Goal: Book appointment/travel/reservation

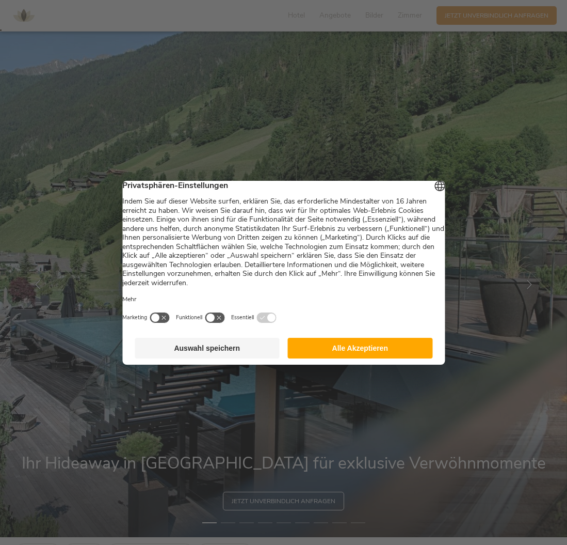
click at [235, 352] on button "Auswahl speichern" at bounding box center [207, 348] width 145 height 21
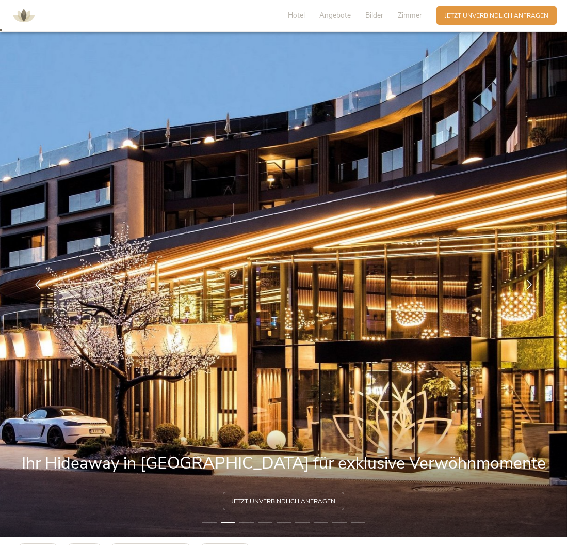
click at [413, 21] on div "Hotel Angebote Bilder Zimmer" at bounding box center [357, 15] width 159 height 19
click at [410, 18] on span "Zimmer" at bounding box center [410, 15] width 24 height 10
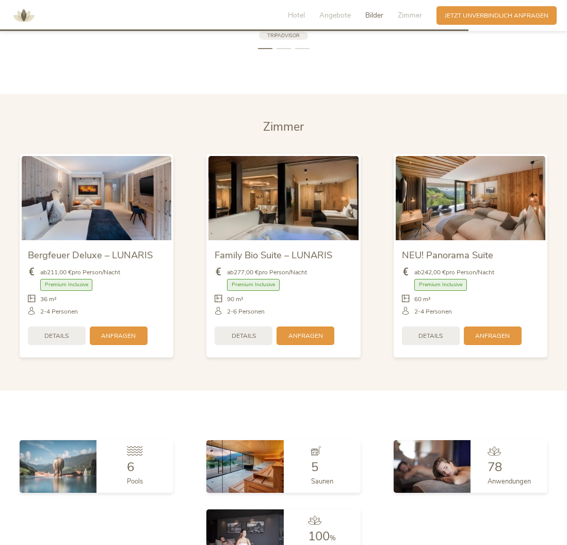
scroll to position [2123, 0]
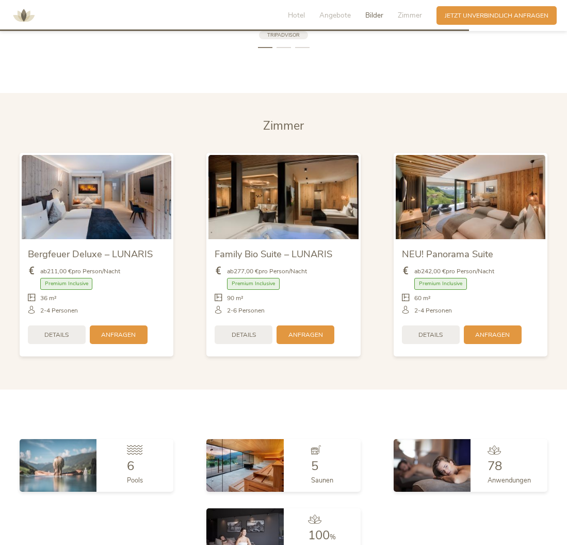
click at [78, 239] on div "Bergfeuer Deluxe – LUNARIS ab 211,00 € pro Person/Nacht Premium Inclusive" at bounding box center [97, 296] width 150 height 115
click at [62, 329] on span "Details" at bounding box center [56, 333] width 24 height 9
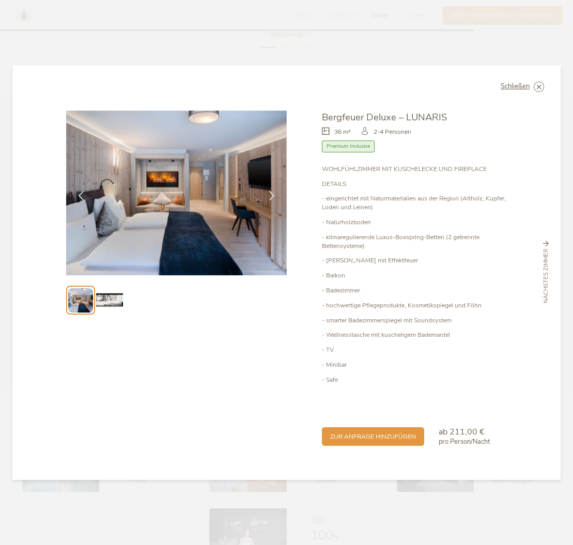
click at [541, 273] on div "nächstes Zimmer" at bounding box center [546, 272] width 20 height 62
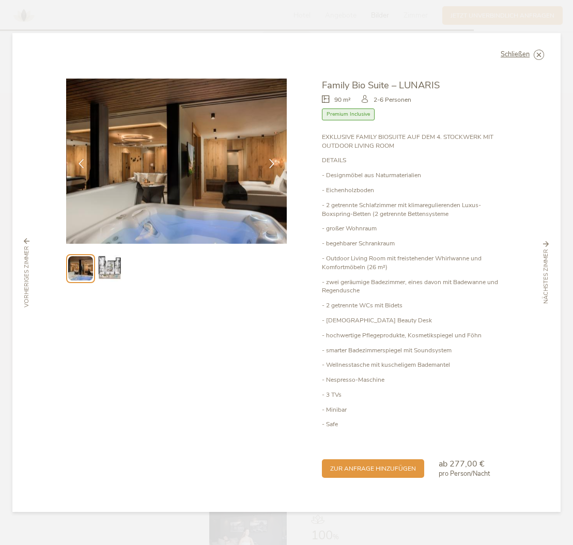
click at [541, 273] on div "nächstes Zimmer" at bounding box center [546, 272] width 20 height 62
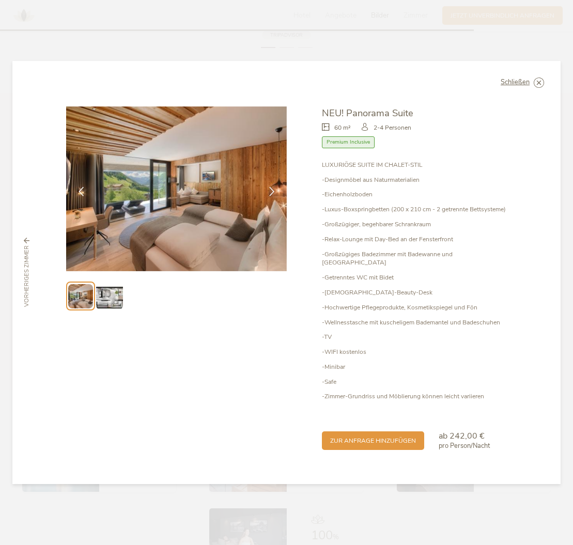
click at [541, 273] on div "Schließen NEU! Panorama Suite 60 m² Premium Inclusive" at bounding box center [286, 272] width 548 height 423
click at [273, 195] on icon at bounding box center [271, 190] width 9 height 9
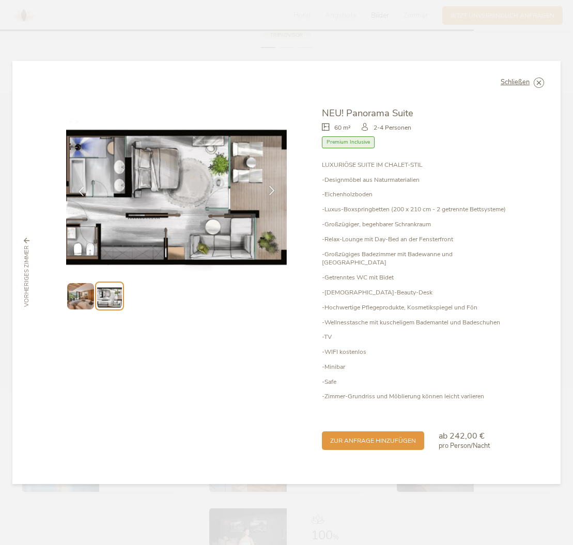
click at [273, 195] on icon at bounding box center [271, 190] width 9 height 9
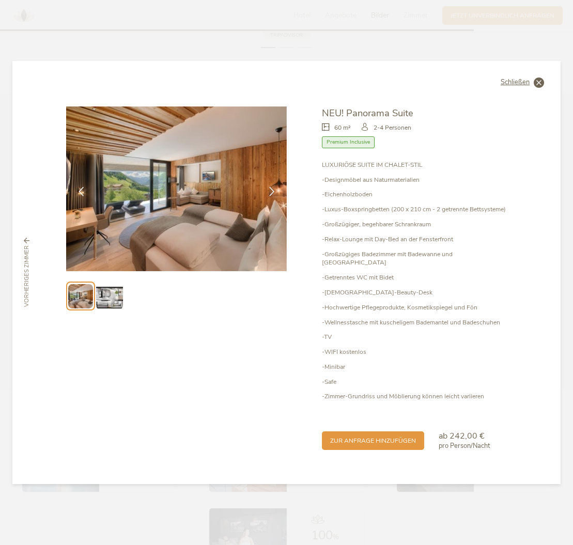
click at [501, 86] on span "Schließen" at bounding box center [514, 82] width 29 height 7
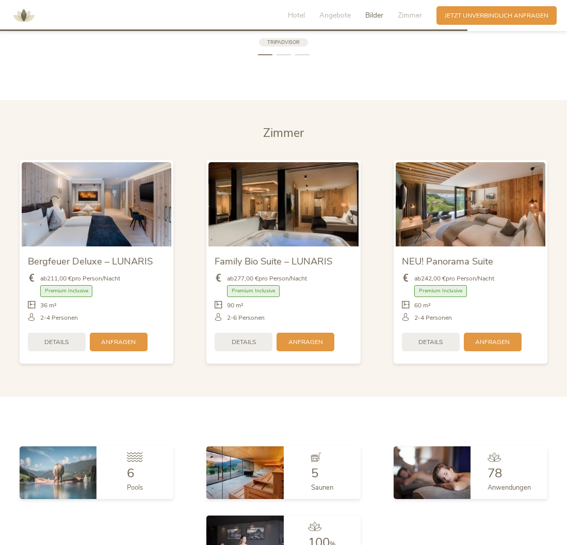
scroll to position [2114, 0]
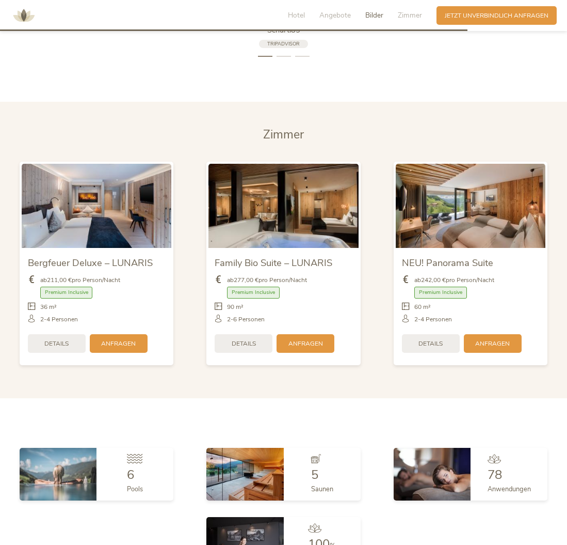
click at [49, 308] on div "ab 211,00 € pro Person/Nacht Premium Inclusive 36 m²" at bounding box center [97, 300] width 138 height 60
click at [50, 339] on span "Details" at bounding box center [56, 343] width 24 height 9
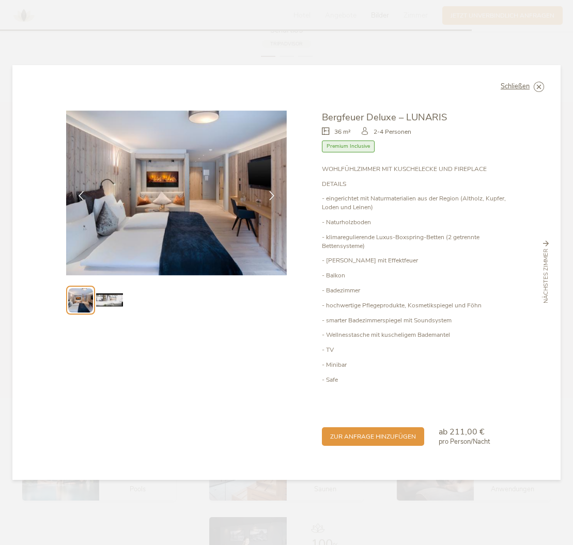
click at [109, 309] on img at bounding box center [109, 300] width 26 height 26
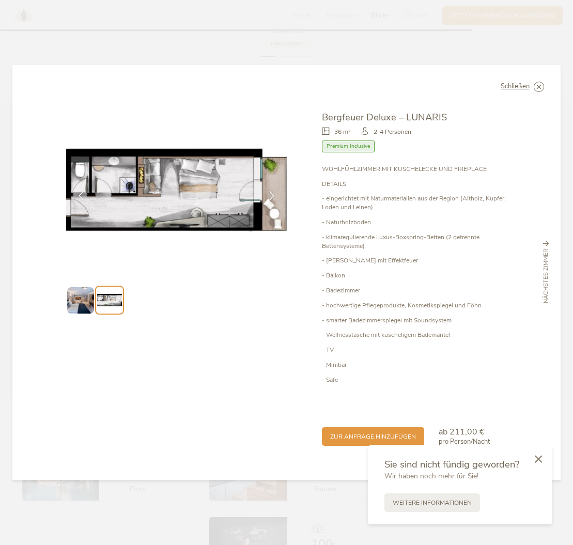
click at [0, 0] on icon at bounding box center [0, 0] width 0 height 0
